Goal: Information Seeking & Learning: Learn about a topic

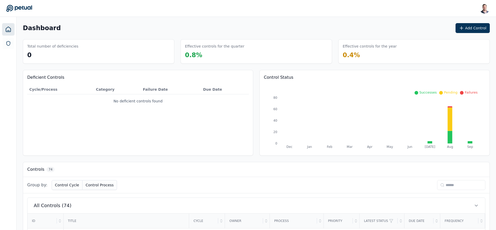
click at [441, 182] on input at bounding box center [461, 185] width 48 height 10
type input "**"
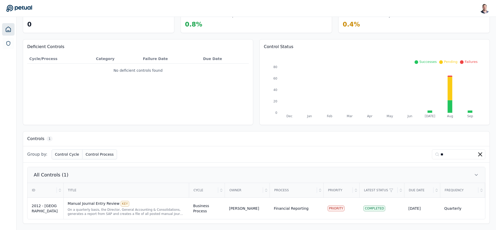
scroll to position [30, 0]
click at [445, 156] on input "**" at bounding box center [458, 155] width 53 height 10
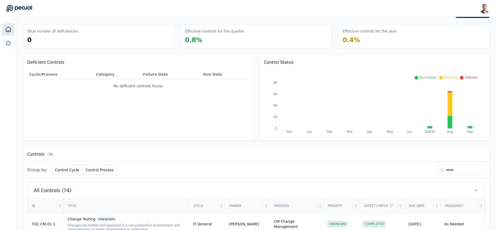
scroll to position [0, 0]
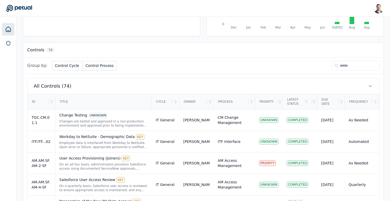
scroll to position [63, 0]
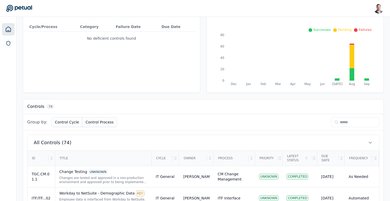
click at [374, 115] on div "Group by: Control Cycle Control Process" at bounding box center [203, 122] width 361 height 16
click at [364, 120] on input at bounding box center [355, 122] width 48 height 10
type input "**"
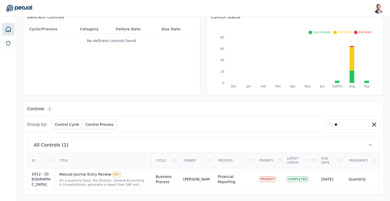
scroll to position [60, 0]
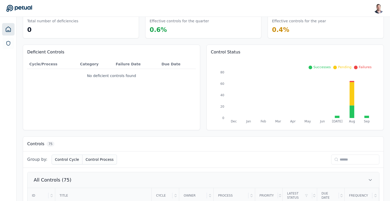
scroll to position [49, 0]
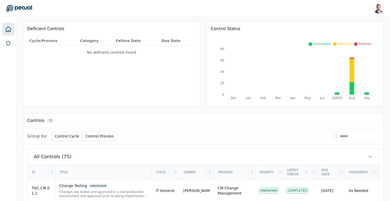
click at [343, 139] on input at bounding box center [355, 136] width 48 height 10
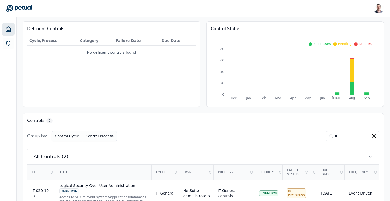
scroll to position [86, 0]
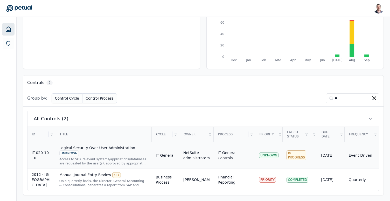
type input "**"
click at [96, 150] on div "Logical Security Over User Administration UNKNOWN" at bounding box center [103, 150] width 88 height 11
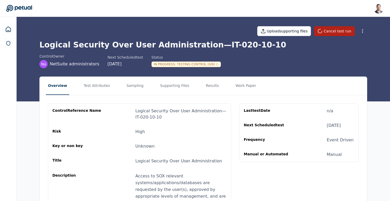
scroll to position [1, 0]
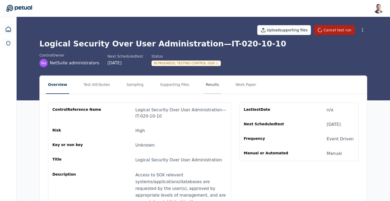
click at [204, 87] on button "Results" at bounding box center [212, 85] width 17 height 18
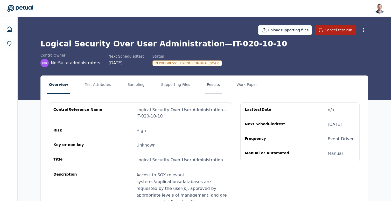
scroll to position [0, 0]
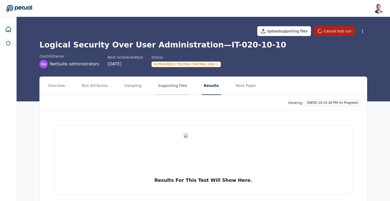
click at [161, 86] on button "Supporting Files" at bounding box center [172, 86] width 33 height 18
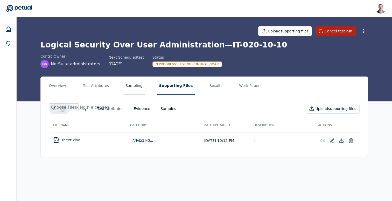
click at [125, 86] on button "Sampling" at bounding box center [133, 86] width 21 height 18
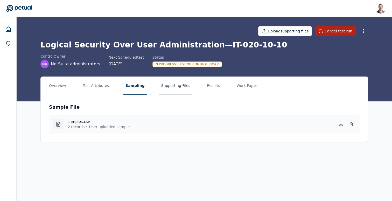
click at [159, 85] on button "Supporting Files" at bounding box center [175, 86] width 33 height 18
